Goal: Check status: Check status

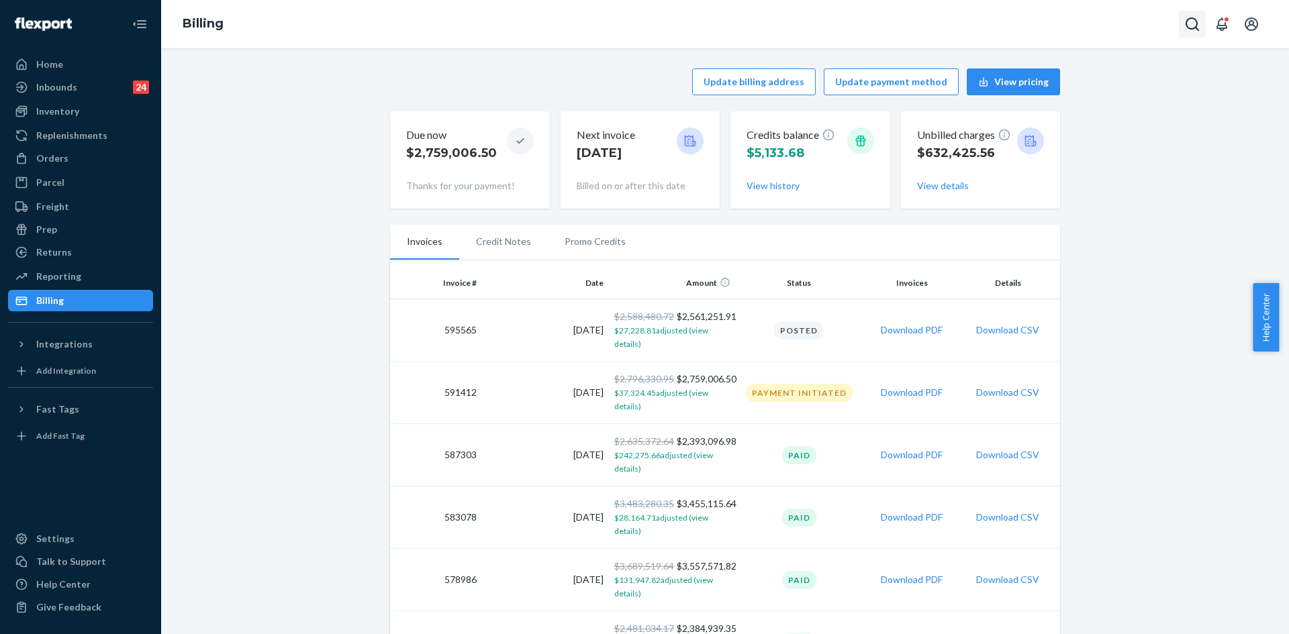
click at [1183, 28] on button "Open Search Box" at bounding box center [1192, 24] width 27 height 27
type input "253859137"
click at [77, 161] on div "Orders" at bounding box center [80, 158] width 142 height 19
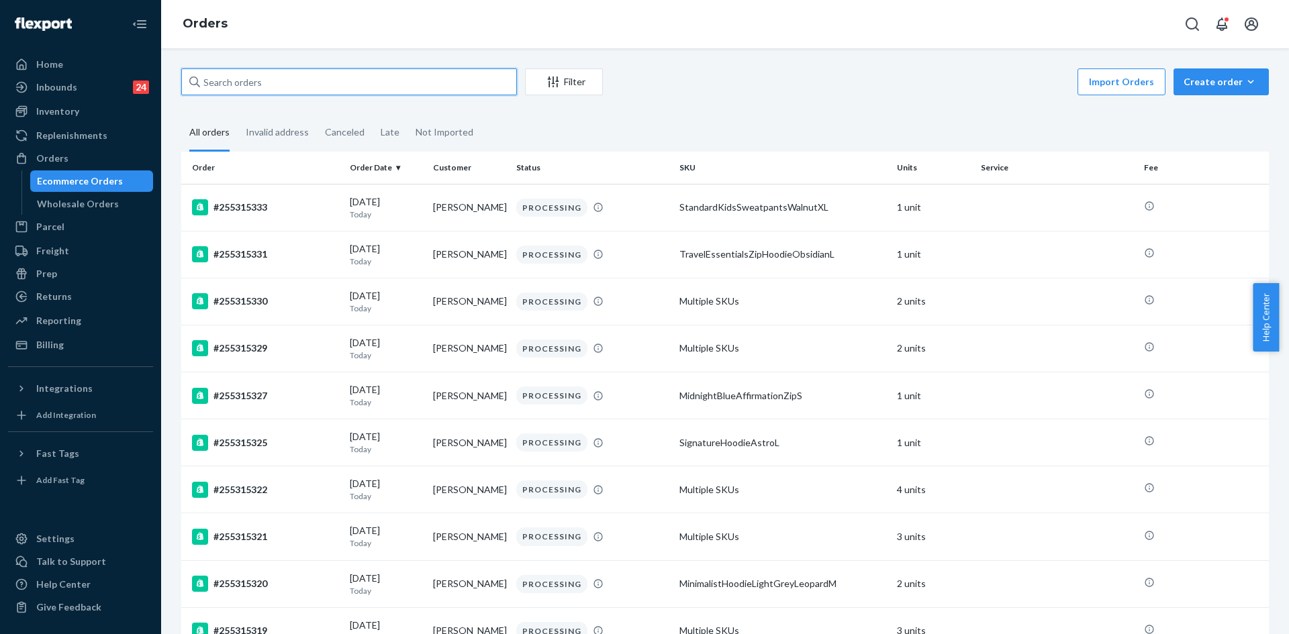
click at [296, 86] on input "text" at bounding box center [349, 81] width 336 height 27
paste input "253859137"
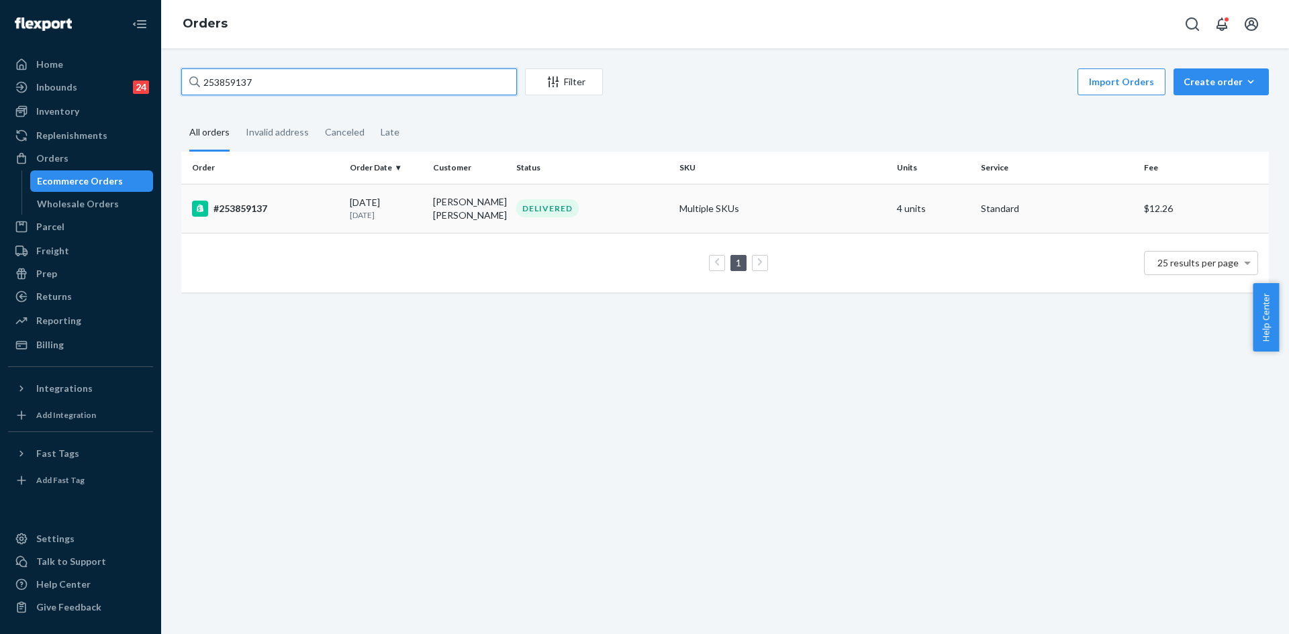
type input "253859137"
click at [311, 209] on div "#253859137" at bounding box center [265, 209] width 147 height 16
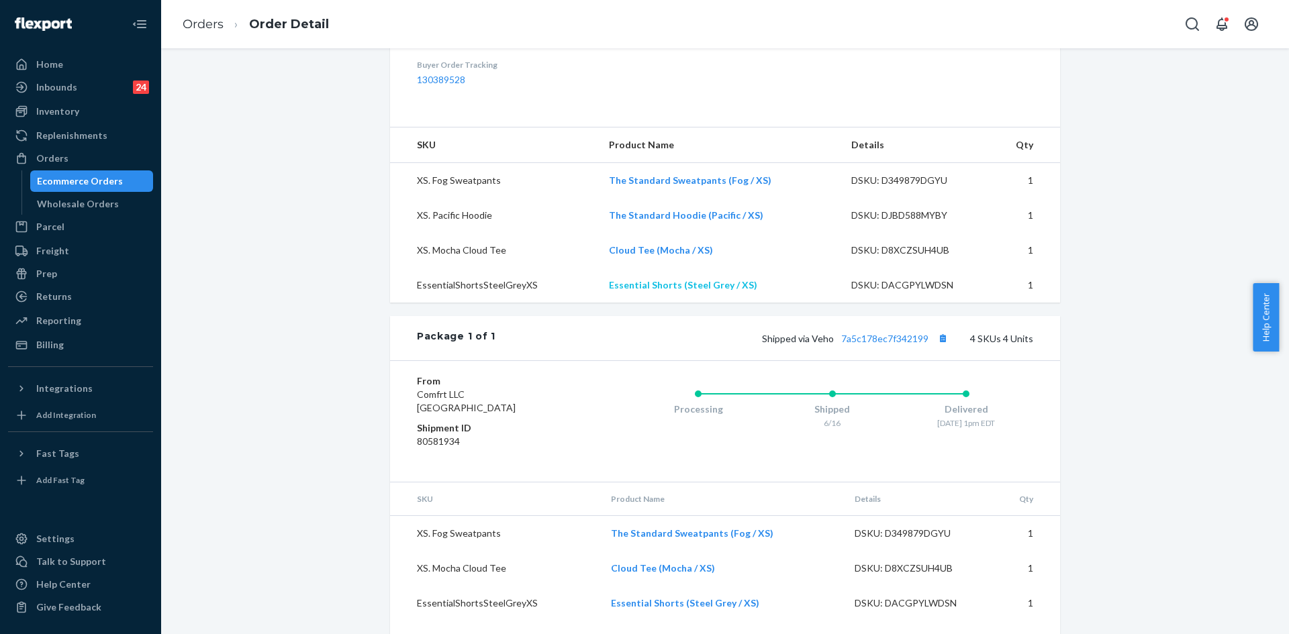
scroll to position [476, 0]
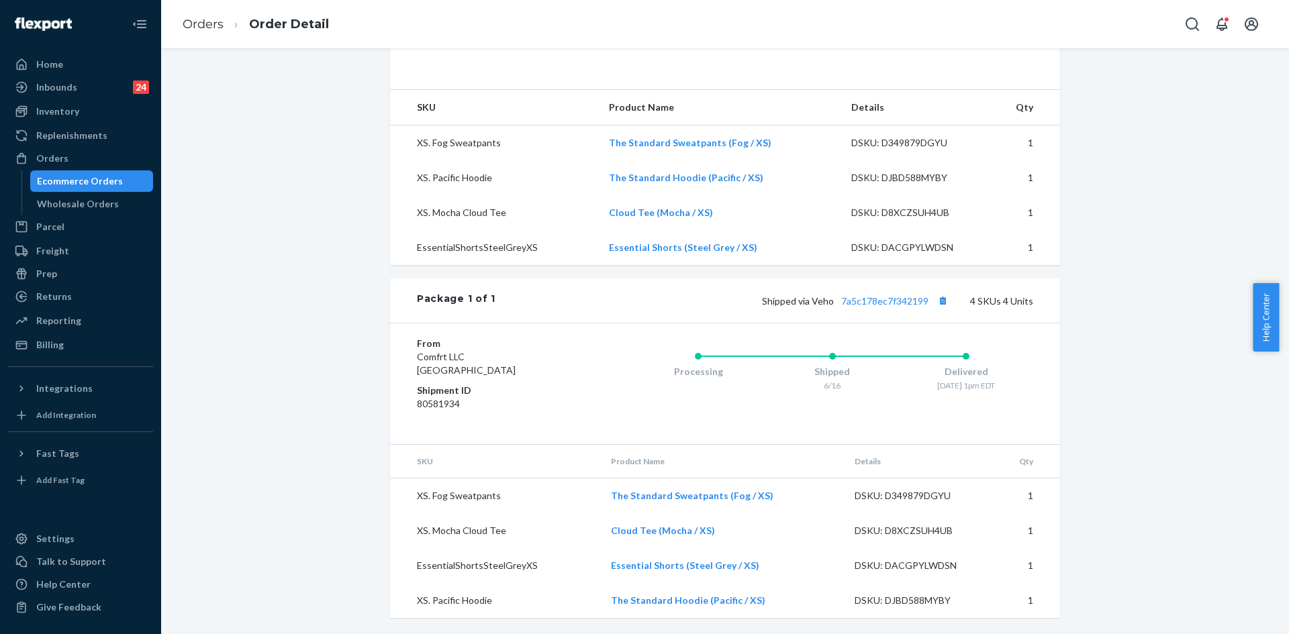
click at [508, 244] on td "EssentialShortsSteelGreyXS" at bounding box center [494, 247] width 208 height 35
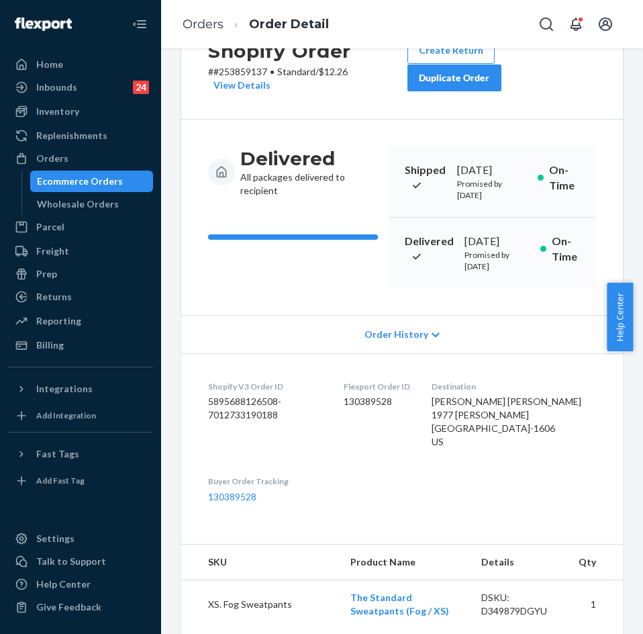
scroll to position [0, 0]
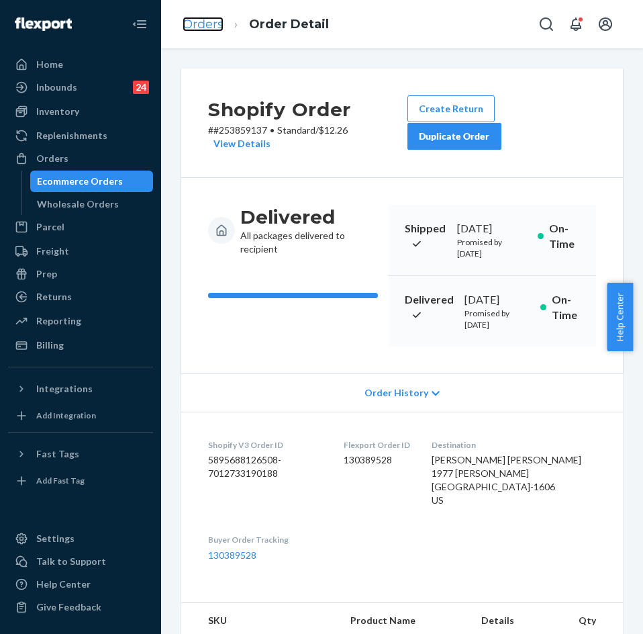
click at [210, 23] on link "Orders" at bounding box center [203, 24] width 41 height 15
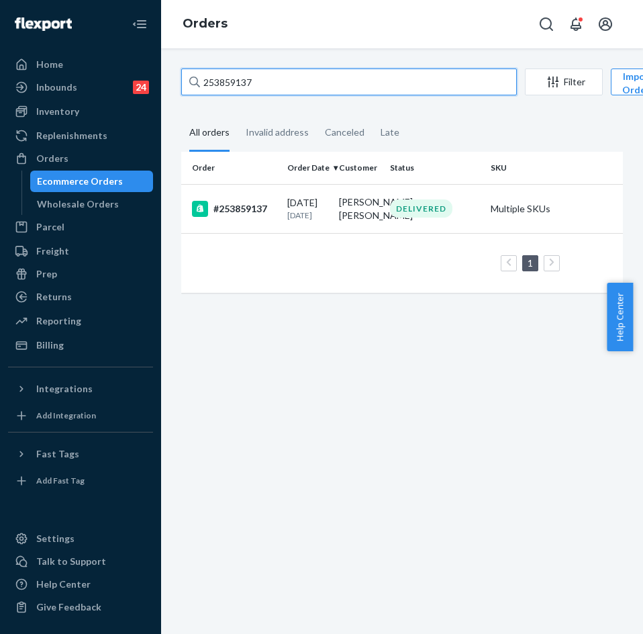
click at [242, 90] on input "253859137" at bounding box center [349, 81] width 336 height 27
paste input "46740"
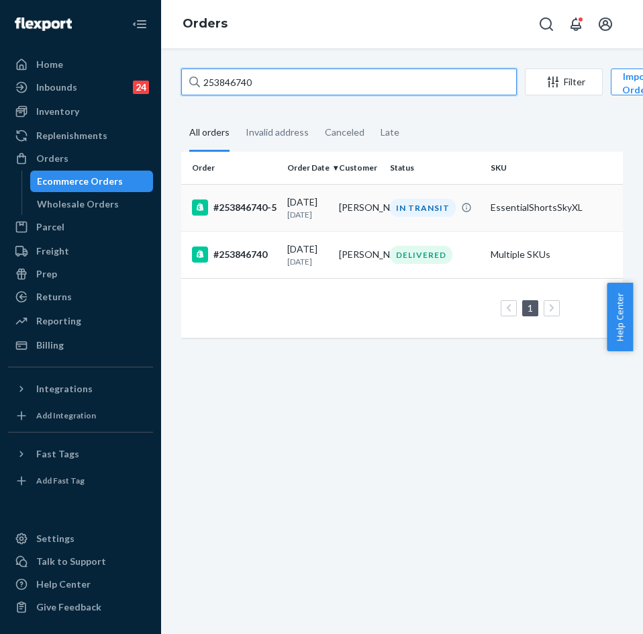
type input "253846740"
click at [242, 210] on div "#253846740-5" at bounding box center [234, 207] width 85 height 16
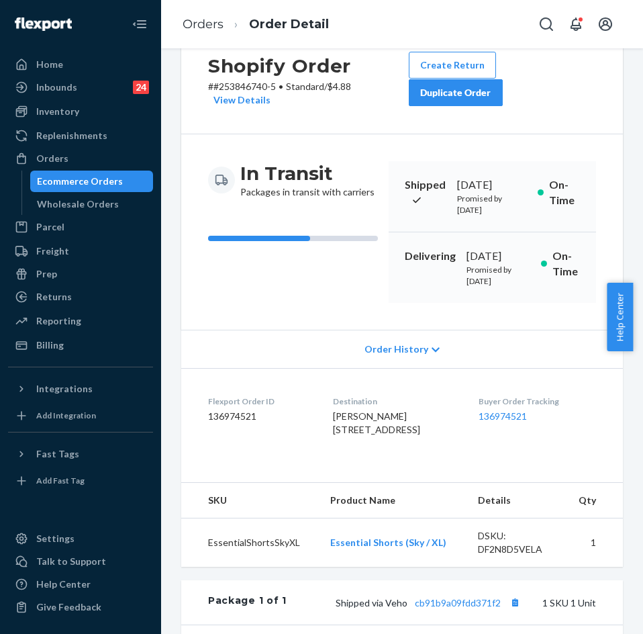
scroll to position [67, 0]
